Goal: Transaction & Acquisition: Purchase product/service

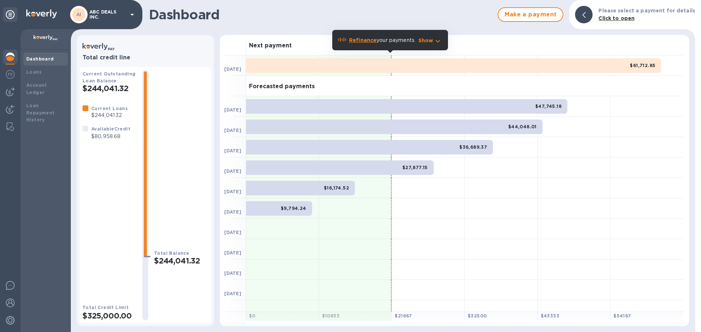
click at [41, 57] on b "Dashboard" at bounding box center [40, 58] width 28 height 5
click at [9, 75] on img at bounding box center [10, 74] width 9 height 9
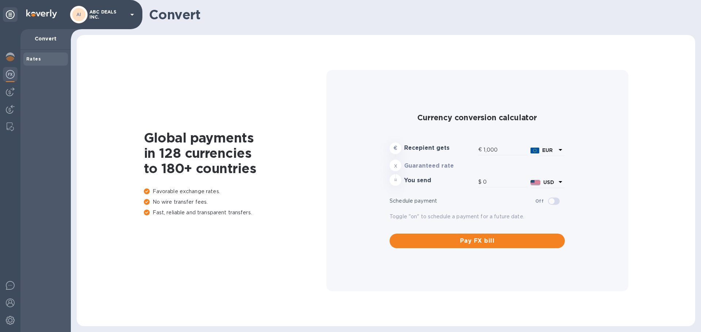
type input "1,180.49"
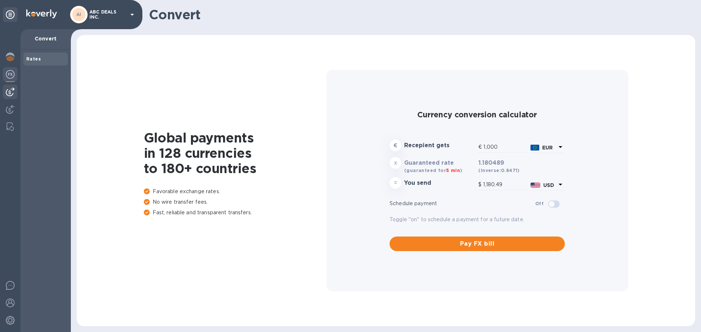
click at [11, 92] on img at bounding box center [10, 92] width 9 height 9
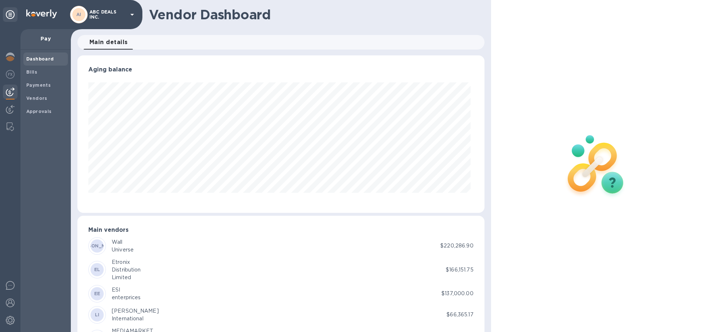
scroll to position [158, 404]
click at [32, 57] on b "Dashboard" at bounding box center [40, 58] width 28 height 5
click at [47, 39] on p "Pay" at bounding box center [45, 38] width 39 height 7
click at [15, 57] on div at bounding box center [10, 58] width 15 height 16
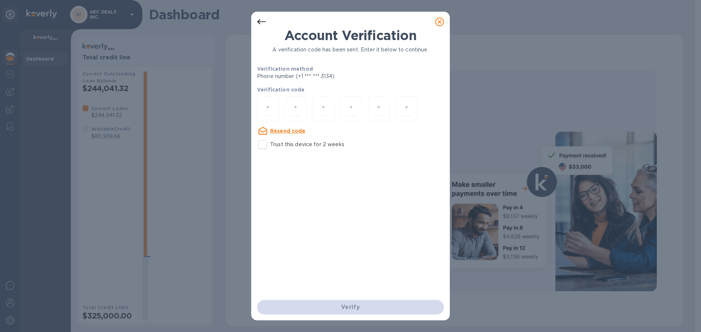
click at [173, 87] on div "Account Verification A verification code has been sent. Enter it below to conti…" at bounding box center [350, 166] width 701 height 332
click at [449, 21] on div at bounding box center [439, 22] width 20 height 20
click at [440, 23] on icon at bounding box center [439, 22] width 9 height 9
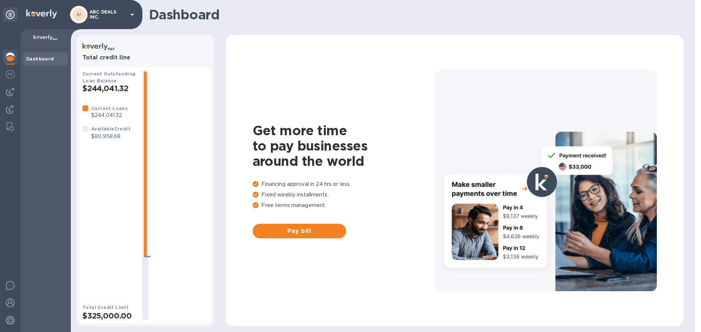
click at [43, 18] on img at bounding box center [41, 13] width 31 height 9
click at [41, 70] on div "Dashboard" at bounding box center [45, 191] width 50 height 283
click at [44, 59] on b "Dashboard" at bounding box center [40, 58] width 28 height 5
click at [12, 74] on img at bounding box center [10, 74] width 9 height 9
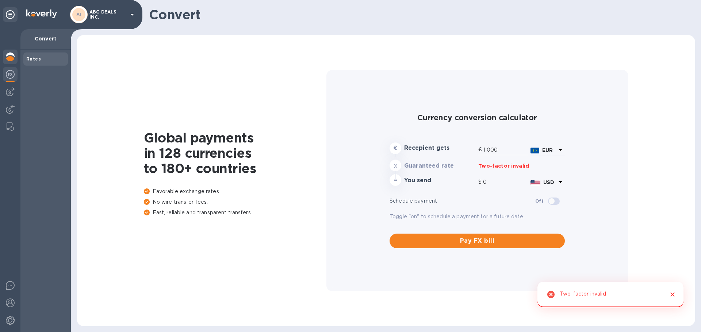
click at [8, 57] on img at bounding box center [10, 57] width 9 height 9
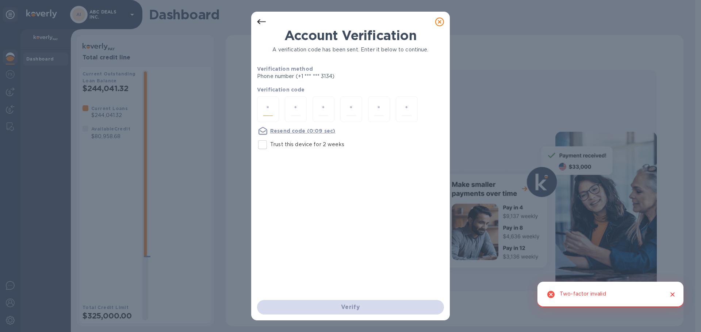
click at [266, 109] on input "number" at bounding box center [267, 110] width 9 height 14
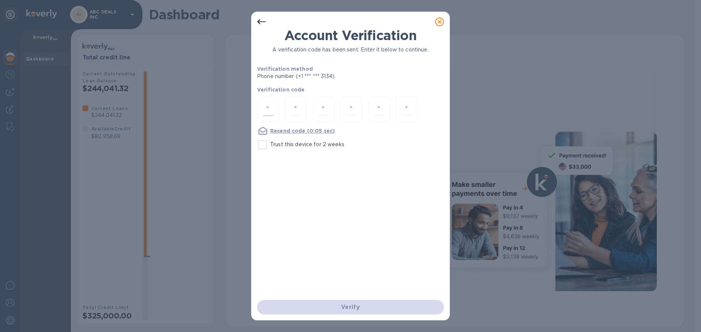
type input "7"
type input "5"
type input "4"
type input "2"
type input "0"
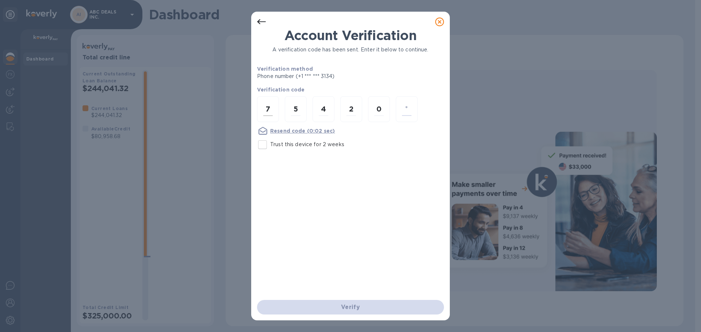
type input "7"
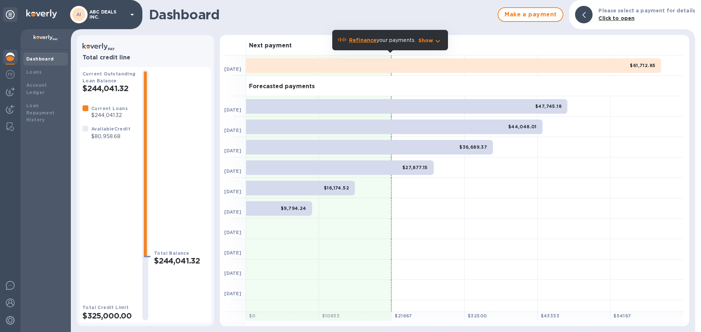
click at [41, 59] on b "Dashboard" at bounding box center [40, 58] width 28 height 5
click at [8, 74] on img at bounding box center [10, 74] width 9 height 9
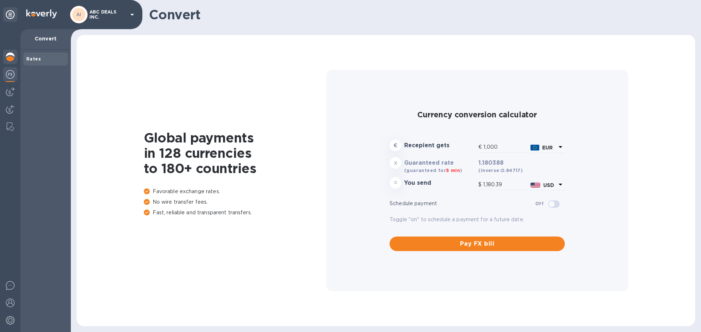
click at [12, 59] on img at bounding box center [10, 57] width 9 height 9
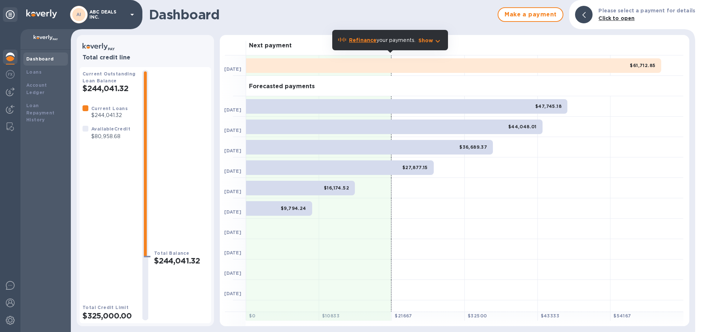
click at [97, 14] on p "ABC DEALS INC." at bounding box center [107, 14] width 36 height 10
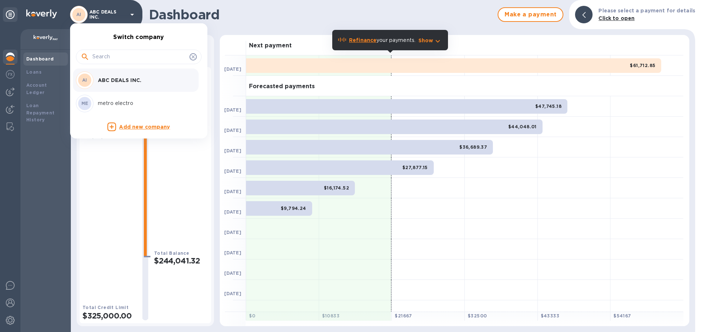
click at [5, 108] on div at bounding box center [350, 166] width 701 height 332
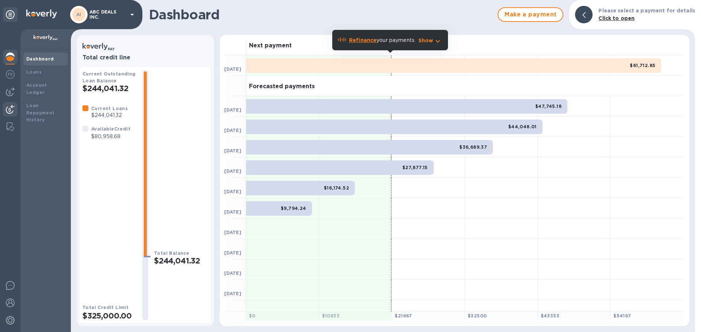
click at [13, 110] on img at bounding box center [10, 109] width 9 height 9
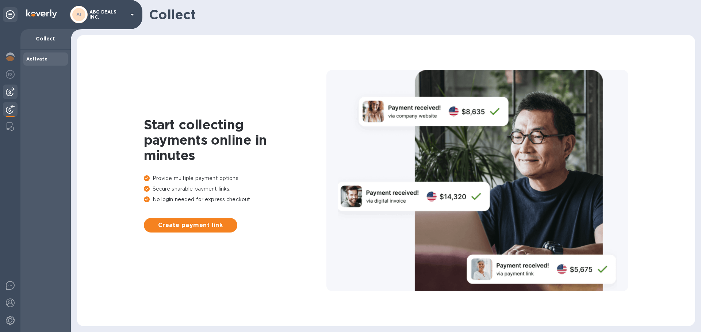
click at [13, 94] on img at bounding box center [10, 92] width 9 height 9
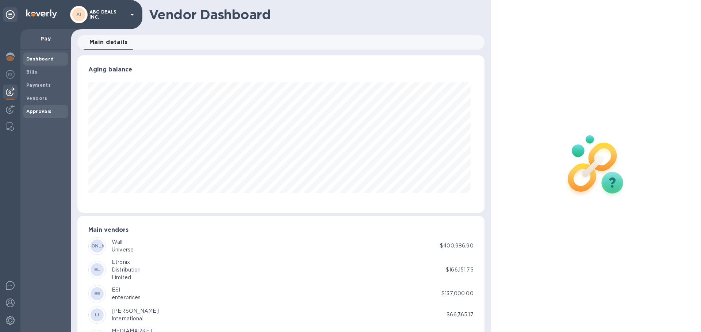
scroll to position [158, 404]
click at [10, 77] on img at bounding box center [10, 74] width 9 height 9
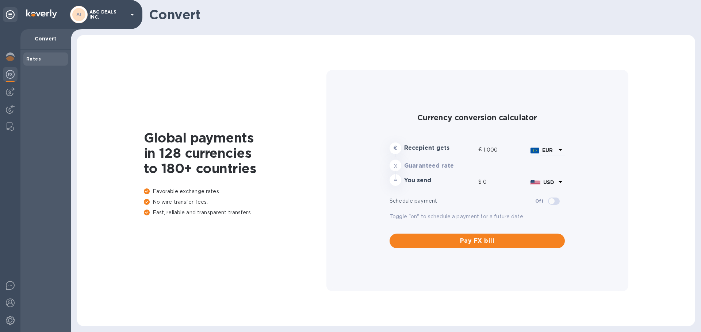
type input "1,180.39"
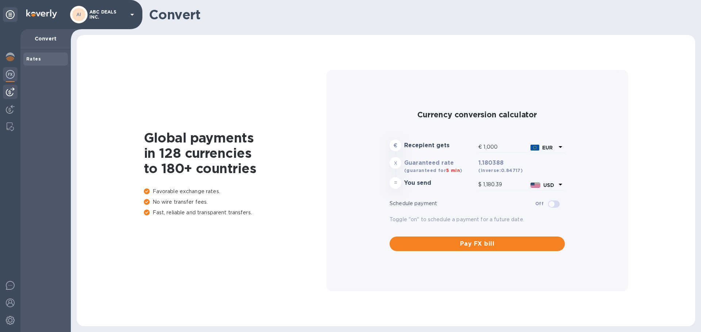
click at [9, 94] on img at bounding box center [10, 92] width 9 height 9
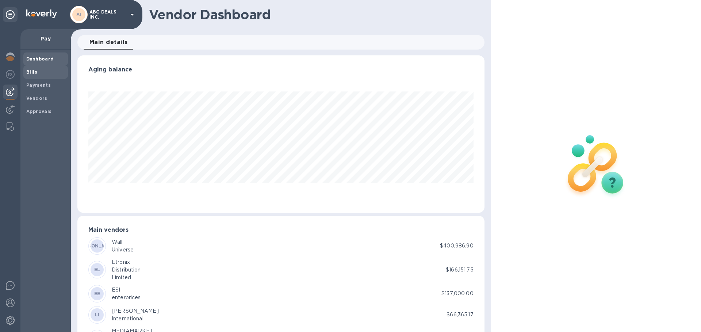
click at [31, 76] on div "Bills" at bounding box center [45, 72] width 45 height 13
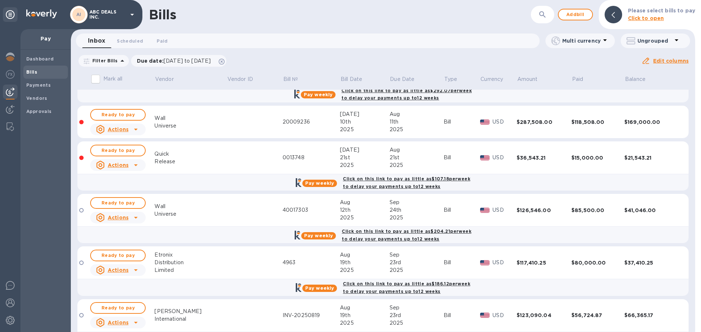
scroll to position [239, 0]
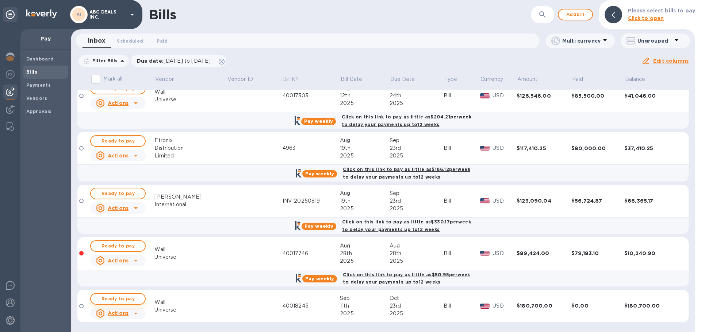
click at [130, 297] on span "Ready to pay" at bounding box center [118, 299] width 42 height 9
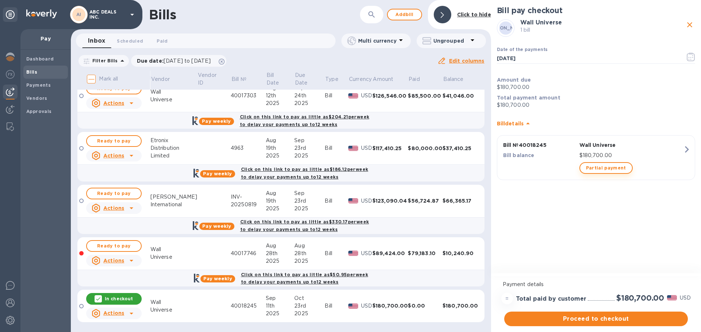
click at [597, 172] on span "Partial payment" at bounding box center [606, 168] width 40 height 9
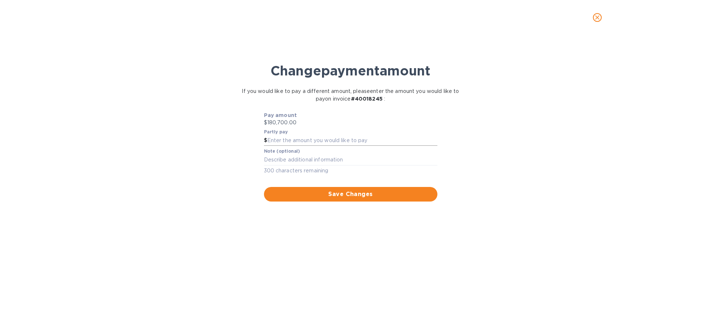
click at [322, 144] on input "text" at bounding box center [352, 140] width 170 height 11
type input "60,000"
click at [324, 195] on span "Save Changes" at bounding box center [351, 194] width 162 height 9
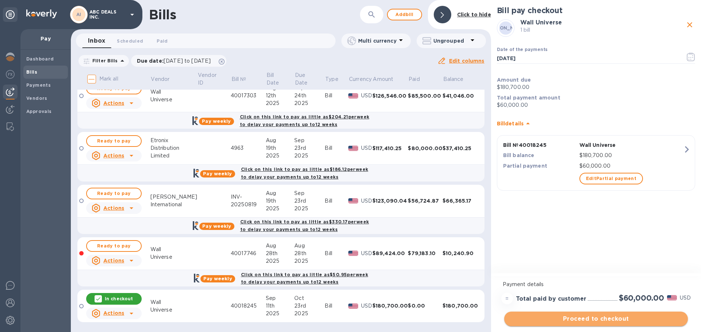
click at [632, 315] on span "Proceed to checkout" at bounding box center [596, 319] width 172 height 9
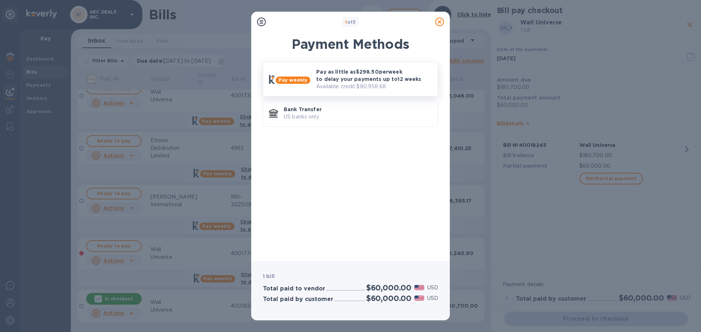
click at [381, 81] on p "Pay as little as $298.50 per week to delay your payments up to 12 weeks" at bounding box center [374, 75] width 116 height 15
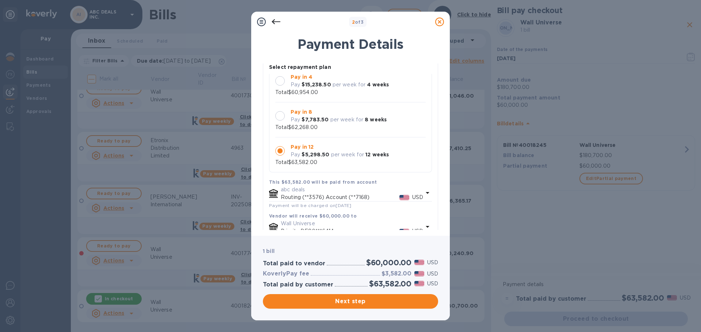
scroll to position [54, 0]
click at [336, 160] on div "Pay in 12 Pay $5,298.50 per week for 12 weeks" at bounding box center [340, 151] width 104 height 21
click at [343, 129] on div "Pay in 8 Pay $7,783.50 per week for 8 weeks Total $62,268.00" at bounding box center [350, 120] width 150 height 23
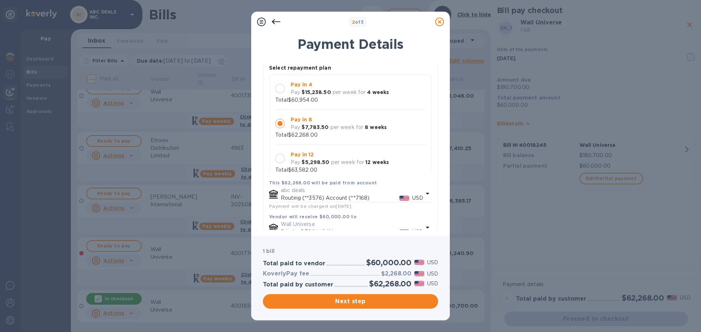
drag, startPoint x: 388, startPoint y: 297, endPoint x: 475, endPoint y: 150, distance: 171.0
click at [475, 150] on div "2 of 3 Payment Details WU Wall Universe 1 bill Pay weekly Priority Select repay…" at bounding box center [350, 166] width 701 height 332
click at [352, 153] on p "Pay in 12" at bounding box center [339, 155] width 98 height 8
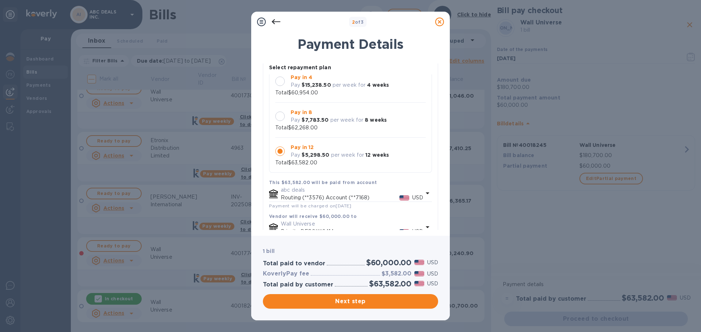
scroll to position [54, 0]
click at [340, 306] on span "Next step" at bounding box center [350, 301] width 163 height 9
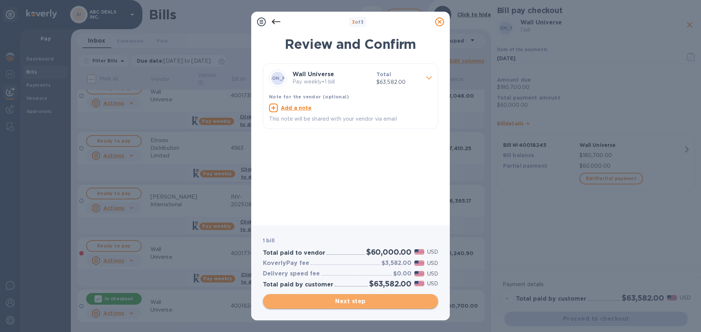
click at [339, 299] on span "Next step" at bounding box center [350, 301] width 163 height 9
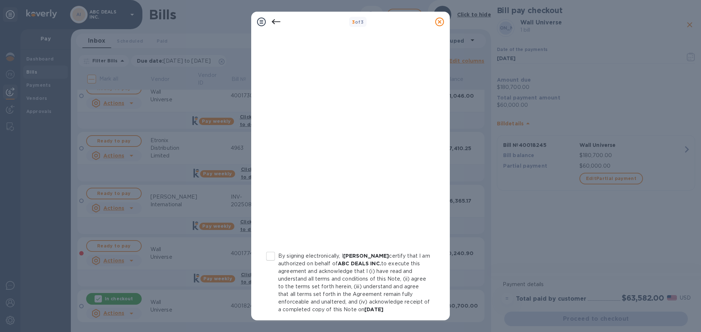
scroll to position [76, 0]
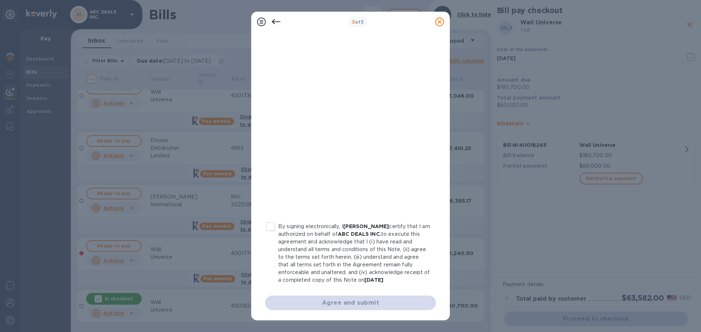
click at [274, 225] on input "By signing electronically, I [PERSON_NAME] certify that I am authorized on beha…" at bounding box center [270, 226] width 15 height 15
checkbox input "true"
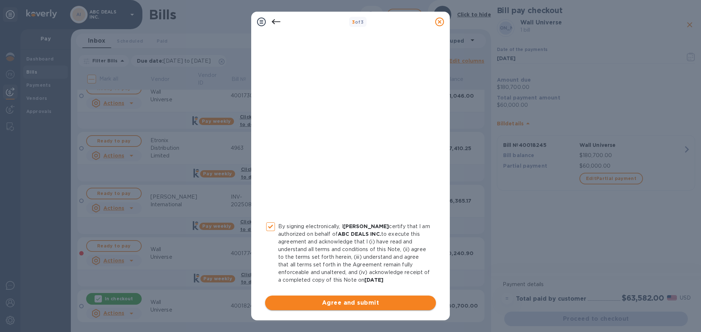
click at [334, 306] on span "Agree and submit" at bounding box center [350, 303] width 159 height 9
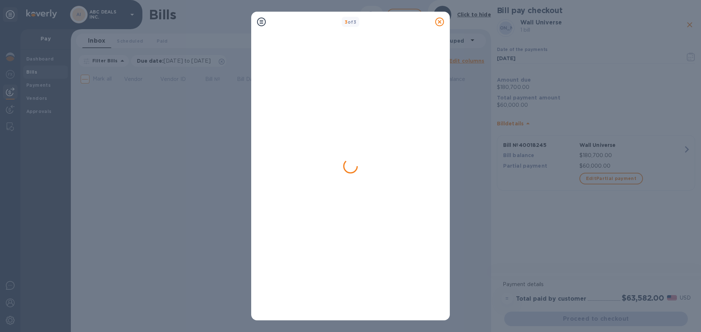
scroll to position [0, 0]
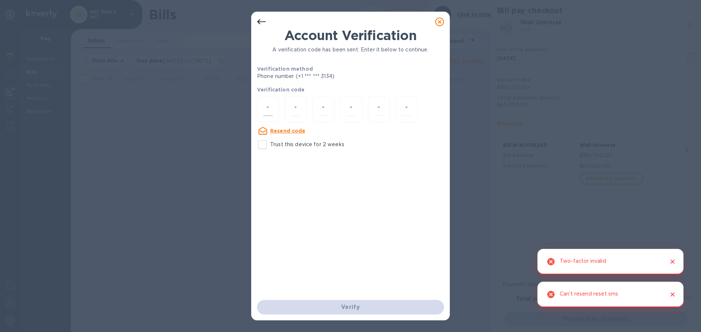
click at [260, 107] on div at bounding box center [268, 109] width 22 height 26
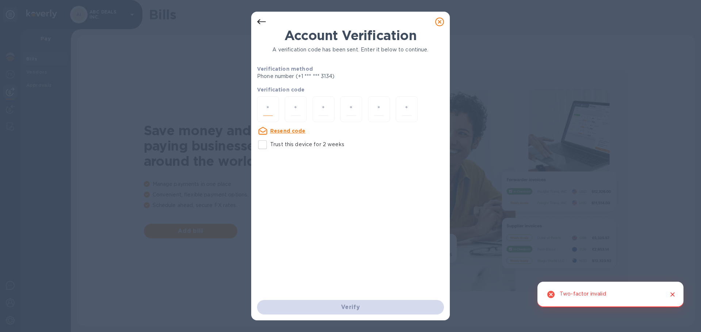
type input "3"
type input "1"
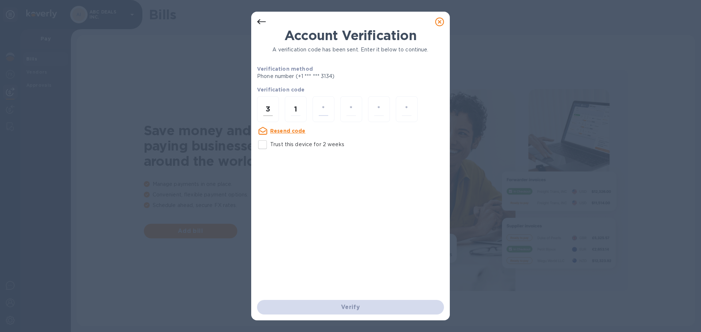
type input "3"
type input "4"
type input "9"
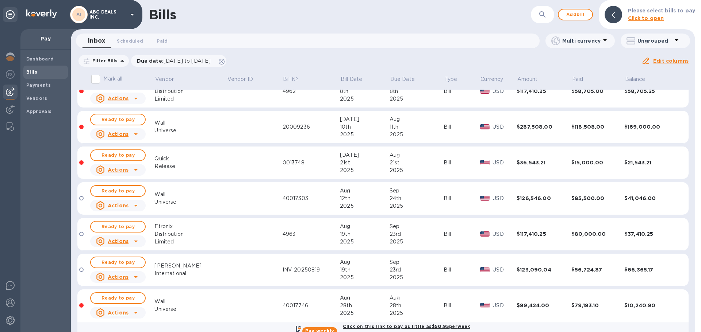
scroll to position [138, 0]
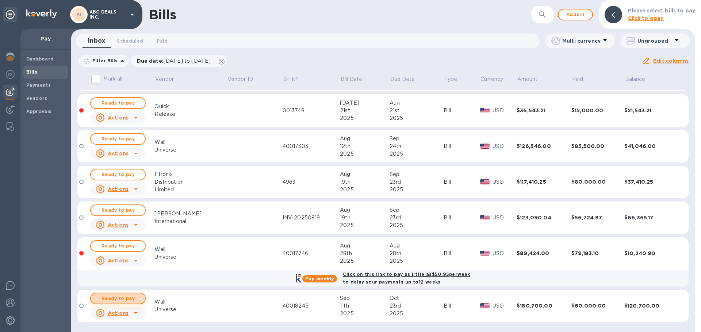
click at [124, 297] on span "Ready to pay" at bounding box center [118, 299] width 42 height 9
